Goal: Navigation & Orientation: Find specific page/section

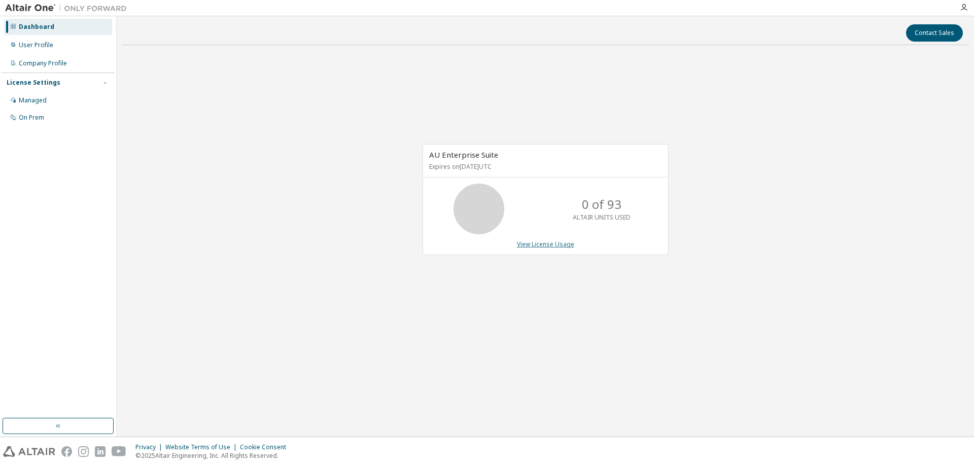
click at [549, 246] on link "View License Usage" at bounding box center [545, 244] width 57 height 9
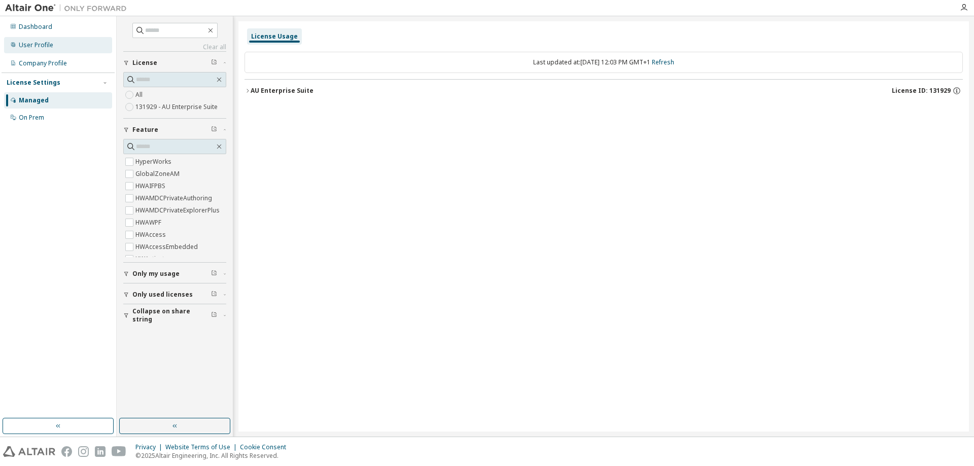
click at [52, 47] on div "User Profile" at bounding box center [58, 45] width 108 height 16
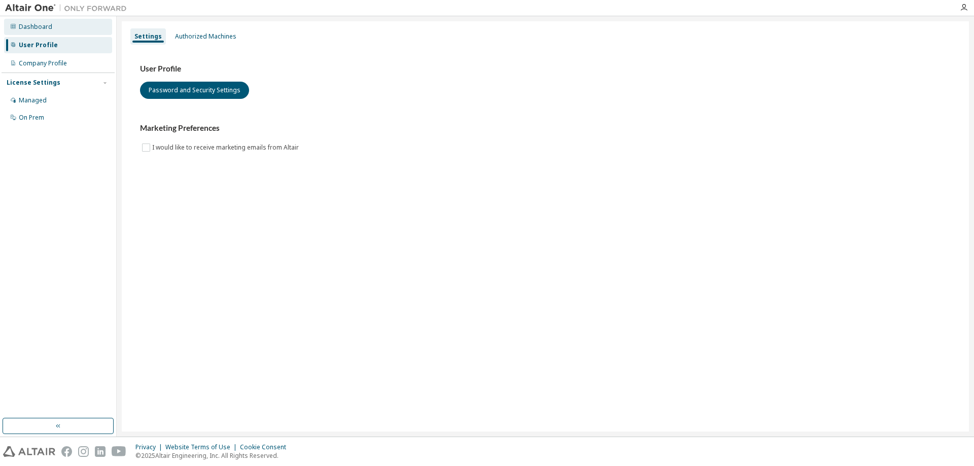
click at [31, 32] on div "Dashboard" at bounding box center [58, 27] width 108 height 16
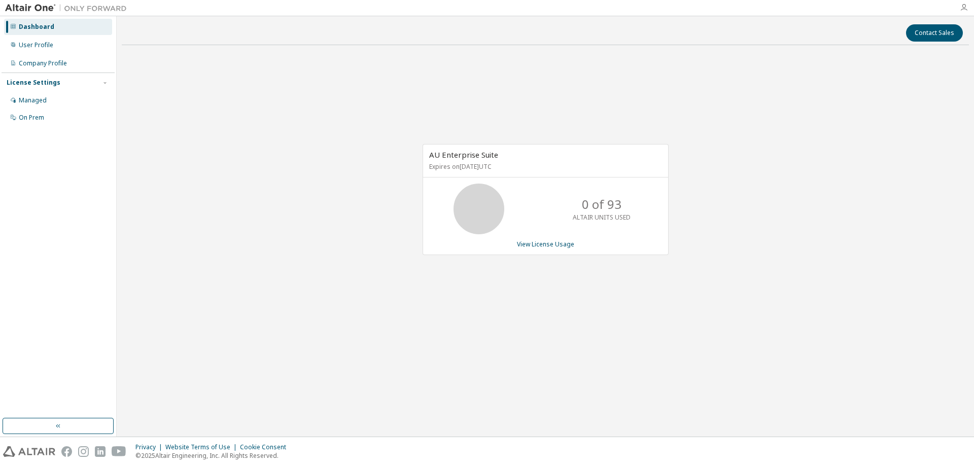
click at [963, 8] on icon "button" at bounding box center [964, 8] width 8 height 8
